Goal: Information Seeking & Learning: Find contact information

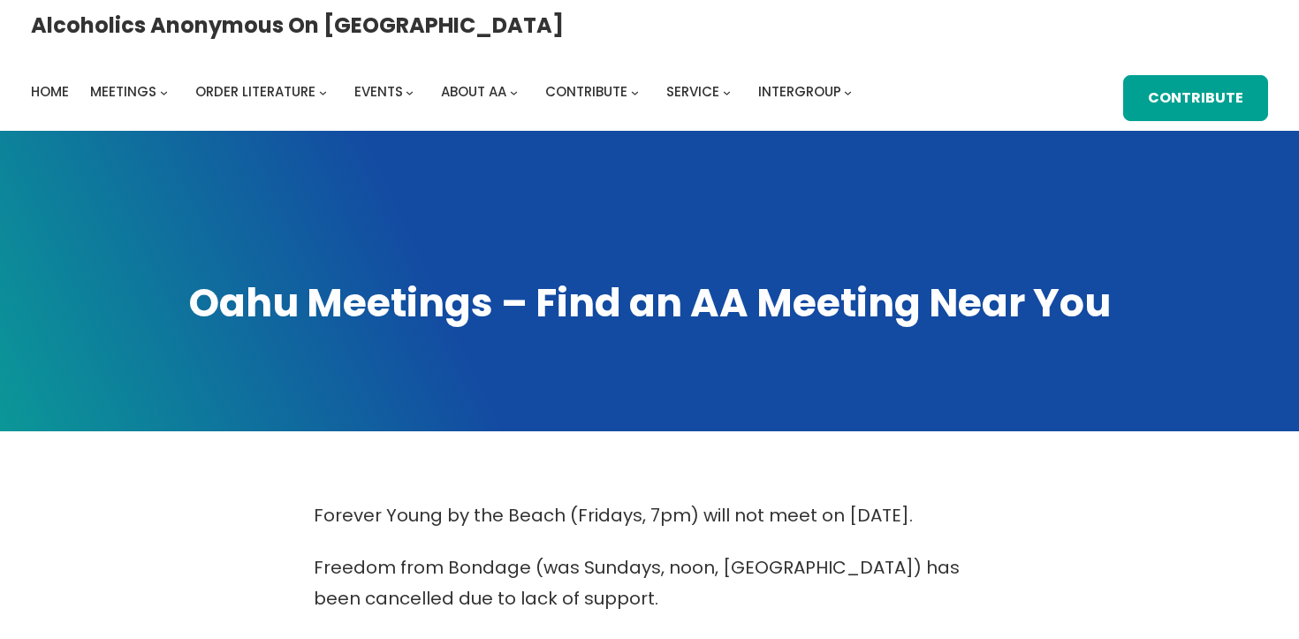
scroll to position [917, 0]
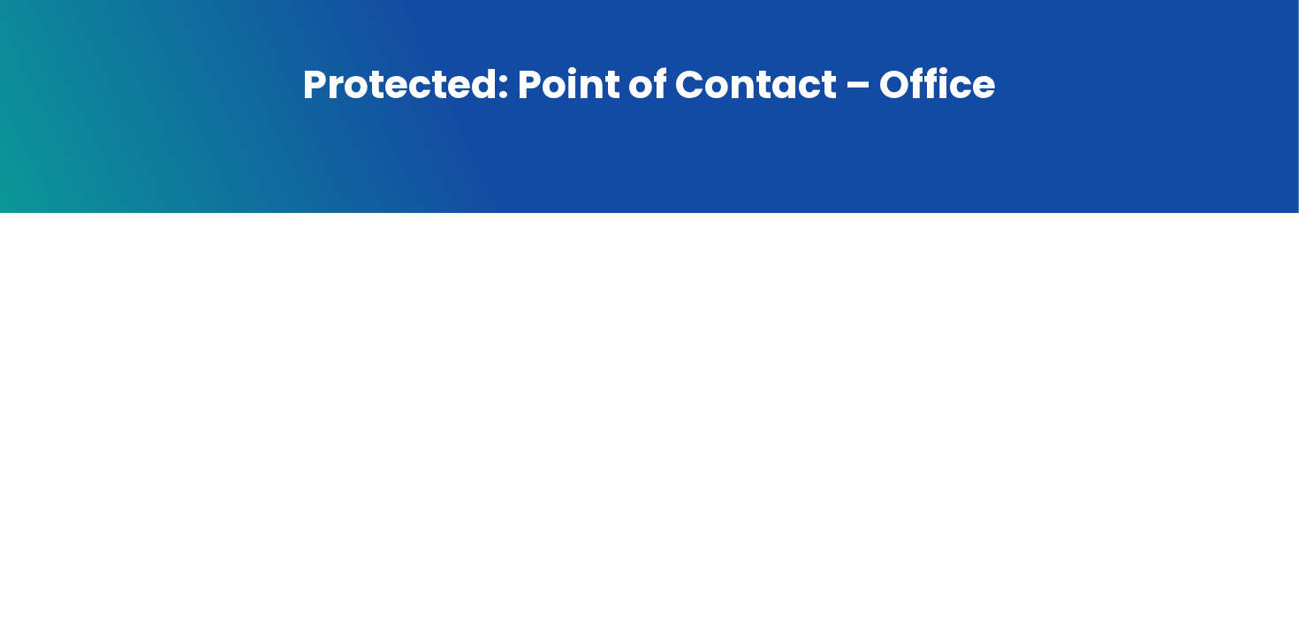
scroll to position [231, 0]
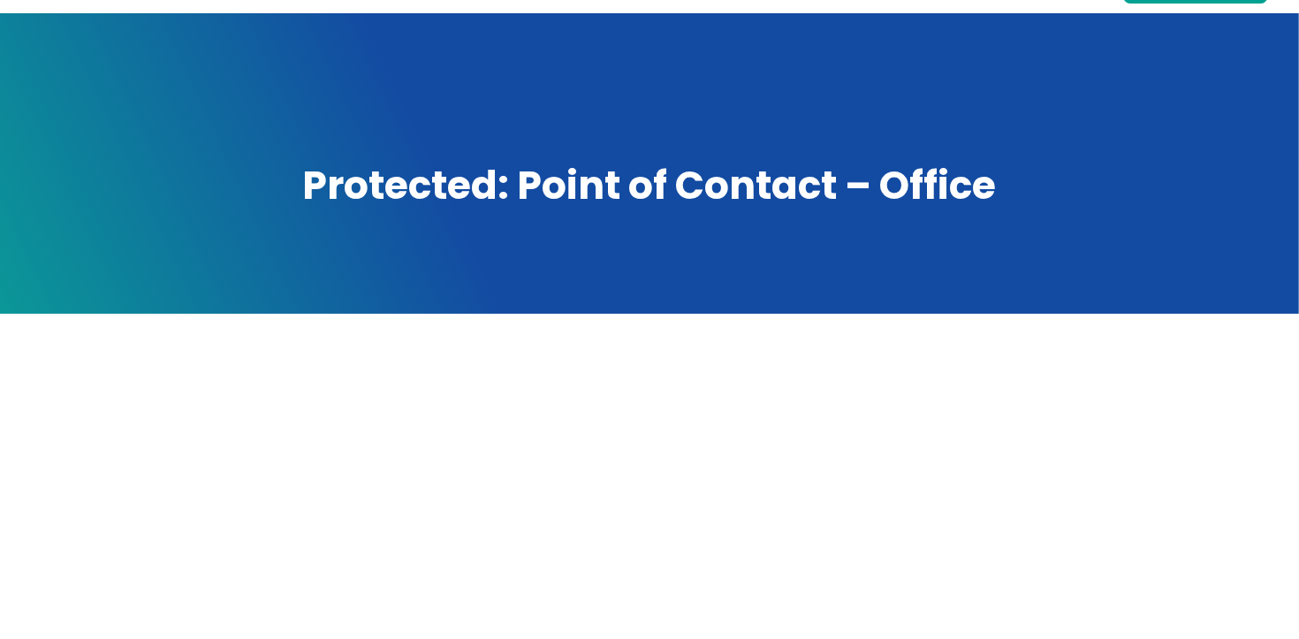
scroll to position [434, 0]
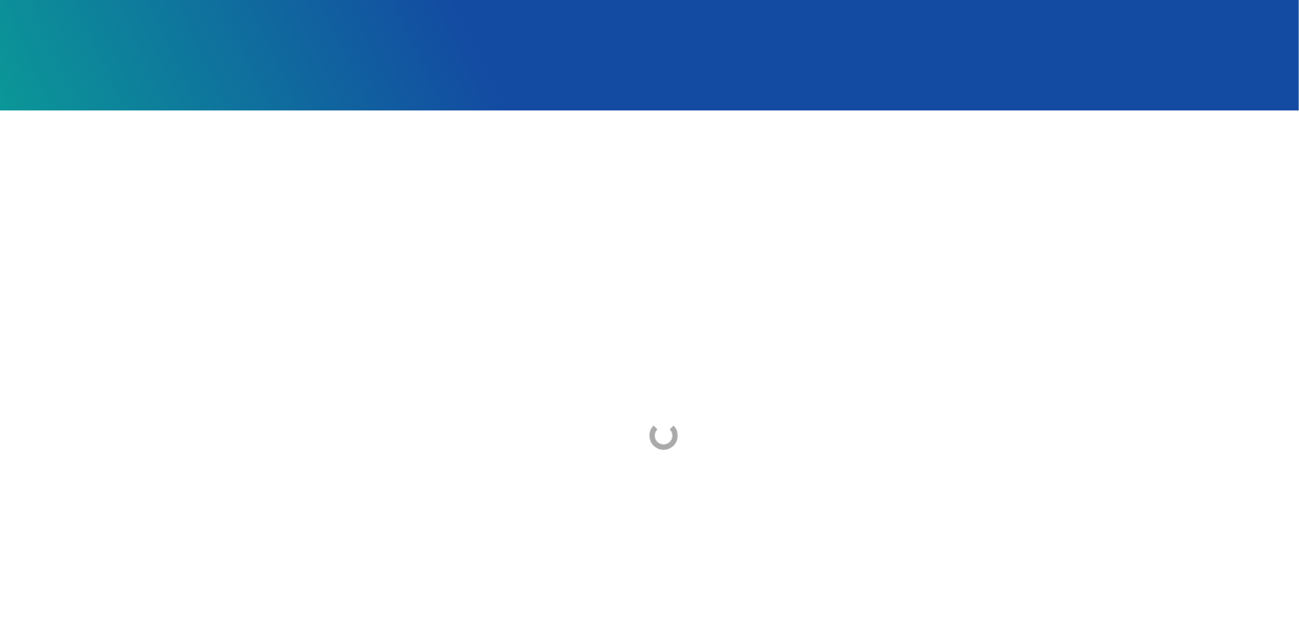
scroll to position [347, 0]
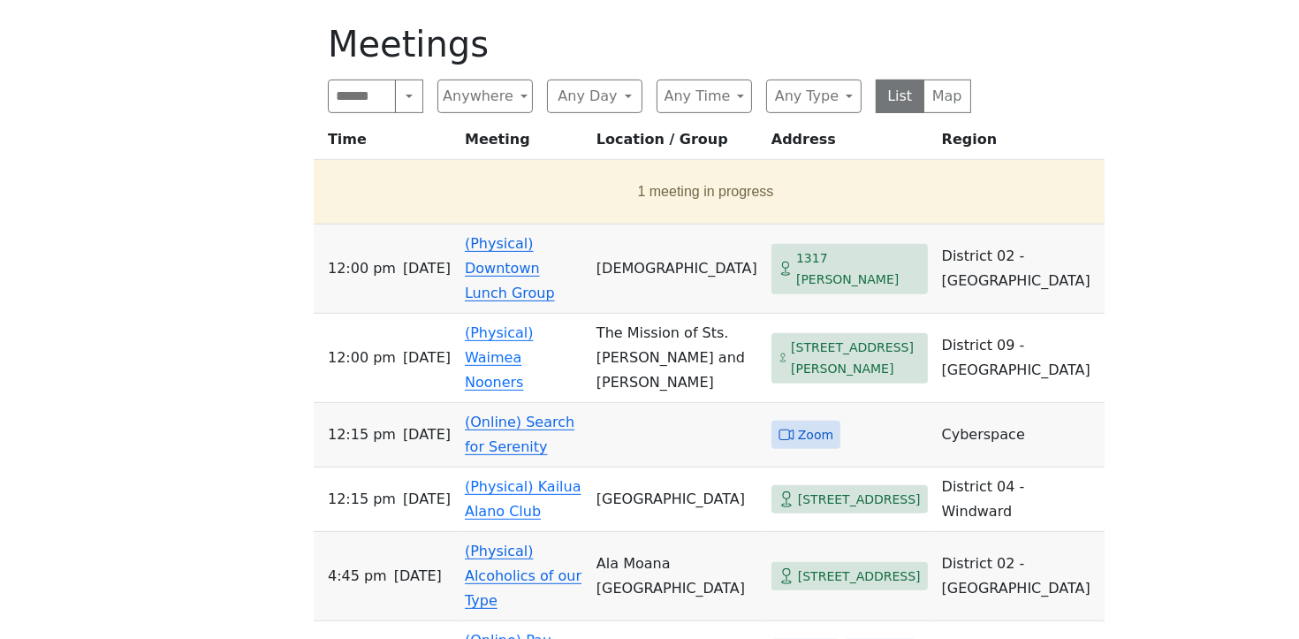
scroll to position [756, 0]
